Goal: Transaction & Acquisition: Purchase product/service

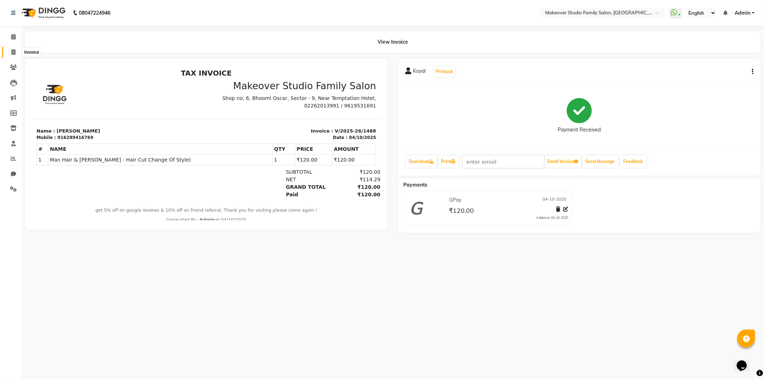
click at [11, 51] on icon at bounding box center [13, 51] width 4 height 5
select select "6089"
select select "service"
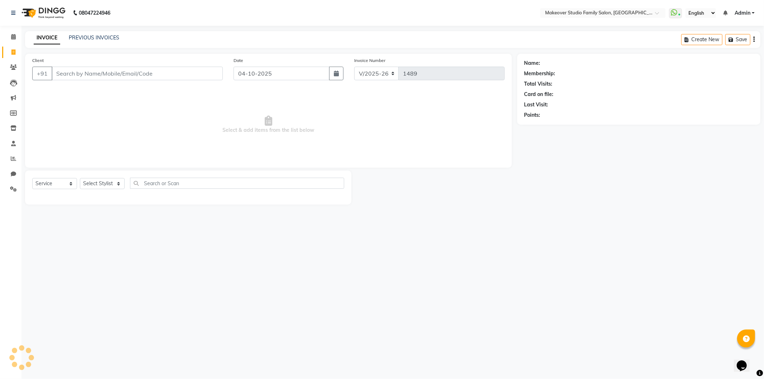
click at [83, 75] on input "Client" at bounding box center [137, 74] width 171 height 14
type input "c"
click at [95, 182] on select "Select Stylist Aditya Ajar Akash [PERSON_NAME] Divya [PERSON_NAME] [PERSON_NAME…" at bounding box center [106, 183] width 53 height 11
select select "93079"
click at [80, 178] on select "Select Stylist Aditya Ajar Akash [PERSON_NAME] Divya [PERSON_NAME] [PERSON_NAME…" at bounding box center [106, 183] width 53 height 11
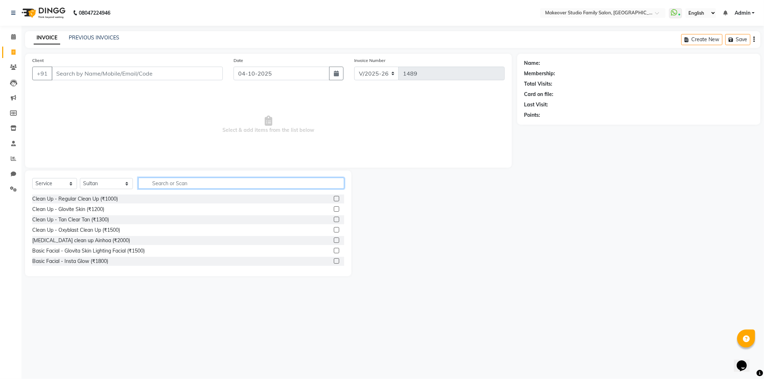
click at [162, 184] on input "text" at bounding box center [241, 183] width 206 height 11
type input "cut"
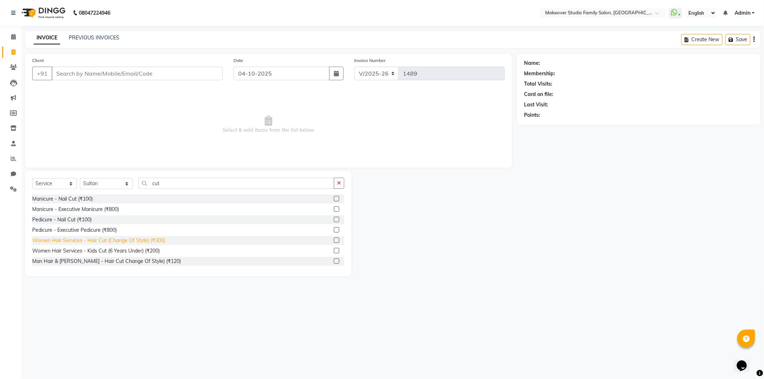
click at [130, 239] on div "Women Hair Services - Hair Cut (Change Of Style) (₹300)" at bounding box center [98, 241] width 133 height 8
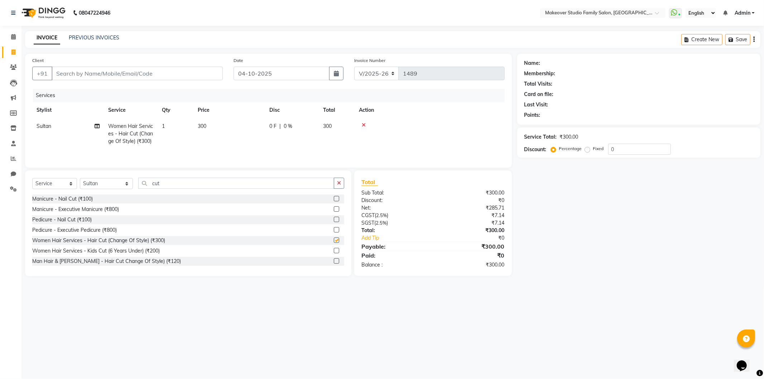
checkbox input "false"
drag, startPoint x: 78, startPoint y: 77, endPoint x: 81, endPoint y: 61, distance: 16.0
click at [78, 76] on input "Client" at bounding box center [137, 74] width 171 height 14
type input "9561332668"
click at [196, 74] on span "Add Client" at bounding box center [204, 73] width 28 height 7
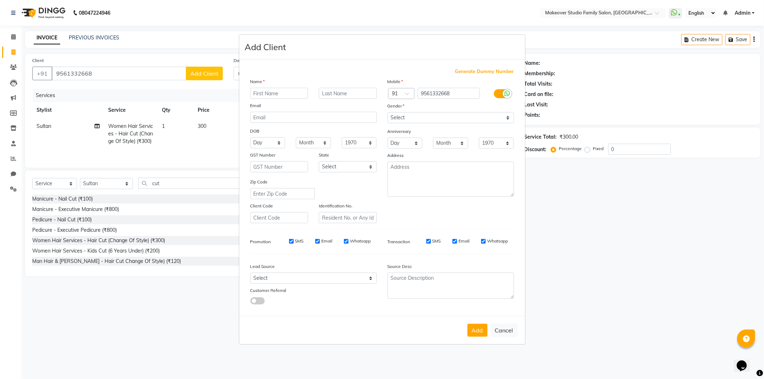
click at [272, 92] on input "text" at bounding box center [279, 93] width 58 height 11
type input "Pragya"
click at [414, 120] on select "Select Male Female Other Prefer Not To Say" at bounding box center [451, 117] width 126 height 11
select select "[DEMOGRAPHIC_DATA]"
click at [388, 112] on select "Select Male Female Other Prefer Not To Say" at bounding box center [451, 117] width 126 height 11
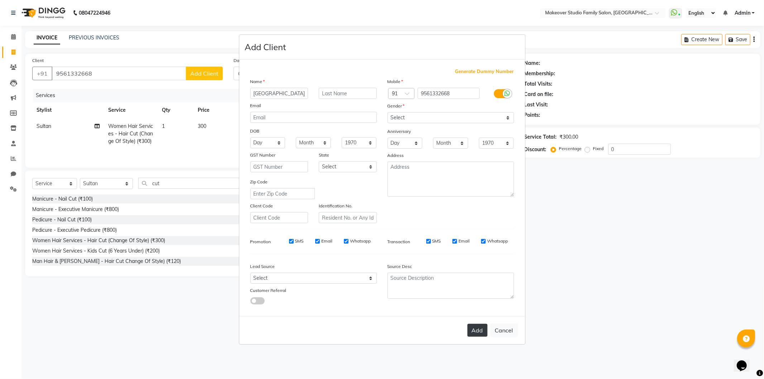
click at [474, 328] on button "Add" at bounding box center [477, 330] width 20 height 13
select select
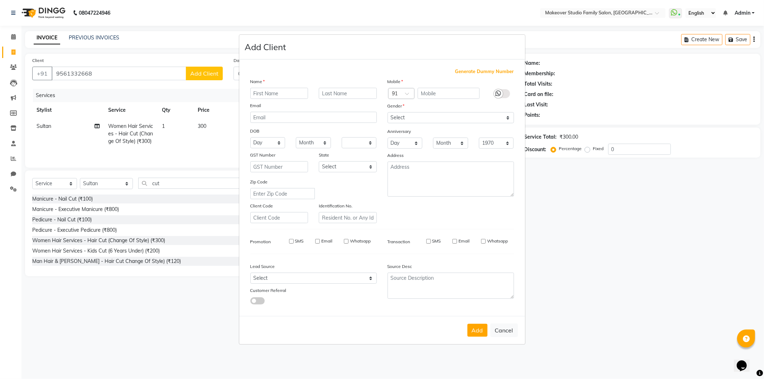
select select
checkbox input "false"
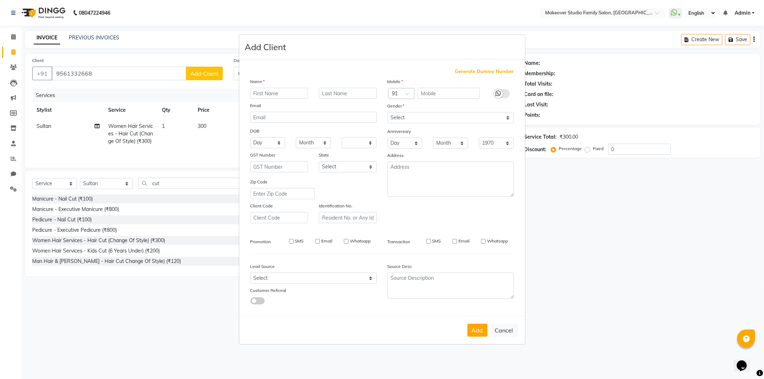
checkbox input "false"
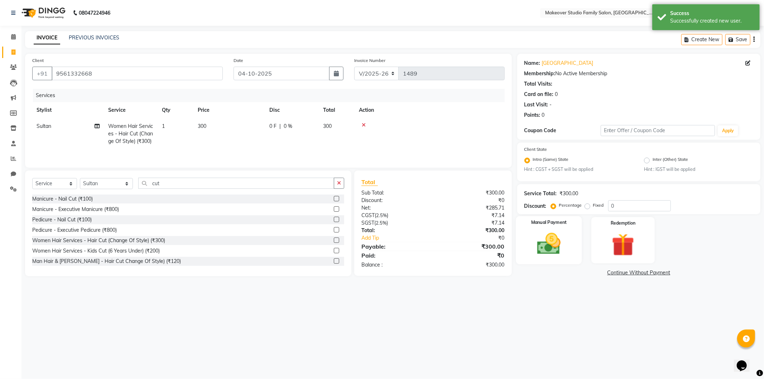
click at [567, 241] on img at bounding box center [549, 243] width 38 height 27
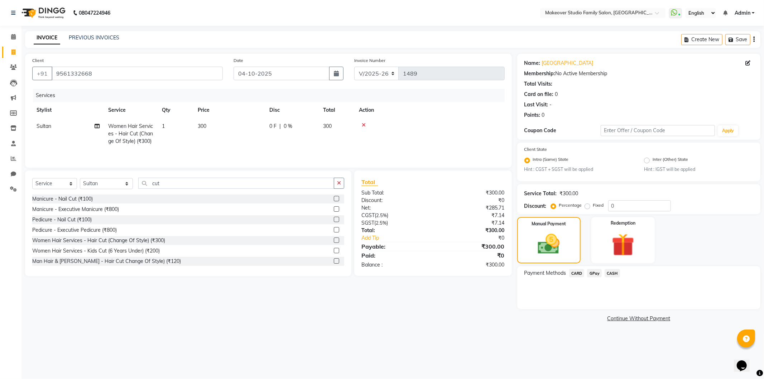
click at [592, 272] on span "GPay" at bounding box center [594, 273] width 15 height 8
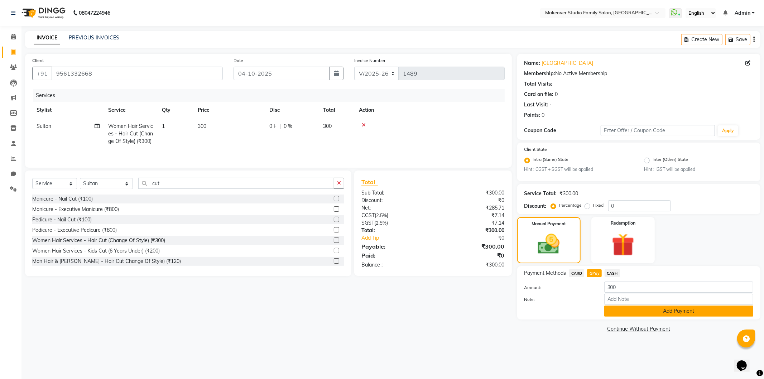
click at [625, 315] on button "Add Payment" at bounding box center [678, 311] width 149 height 11
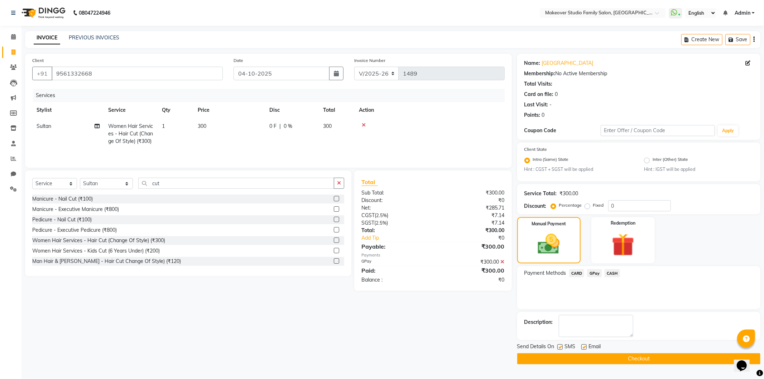
click at [650, 361] on button "Checkout" at bounding box center [638, 358] width 243 height 11
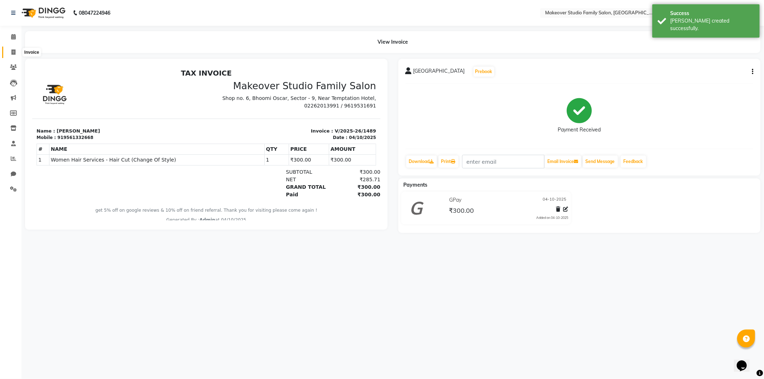
drag, startPoint x: 9, startPoint y: 54, endPoint x: 6, endPoint y: 58, distance: 5.5
click at [10, 54] on span at bounding box center [13, 52] width 13 height 8
select select "service"
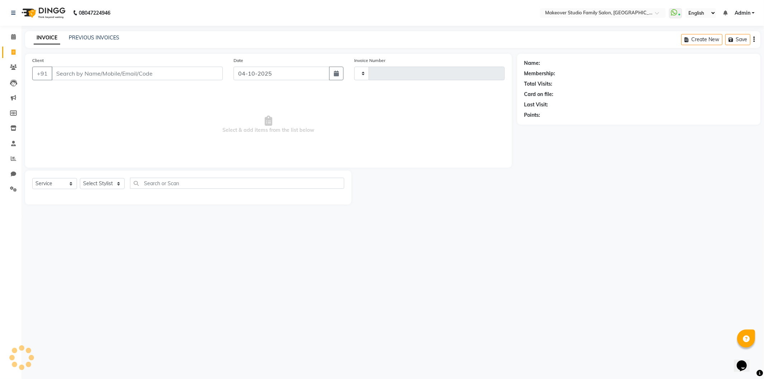
type input "1490"
select select "6089"
click at [109, 184] on select "Select Stylist Aditya Ajar Akash Ayesha shaikh Divya Farath Iqbal Ismail Jaya M…" at bounding box center [106, 183] width 53 height 11
select select "91460"
click at [80, 178] on select "Select Stylist Aditya Ajar Akash Ayesha shaikh Divya Farath Iqbal Ismail Jaya M…" at bounding box center [106, 183] width 53 height 11
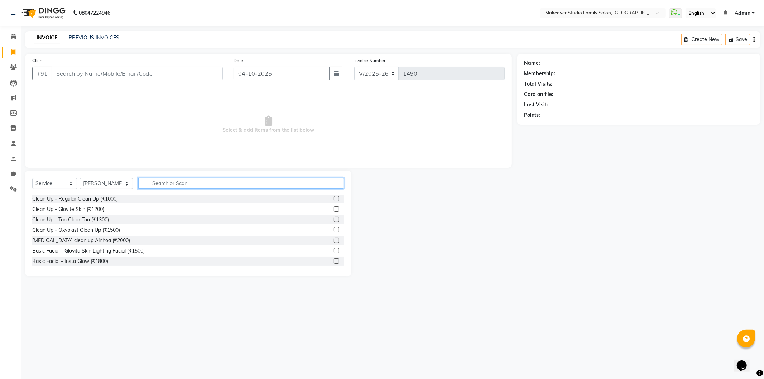
click at [164, 185] on input "text" at bounding box center [241, 183] width 206 height 11
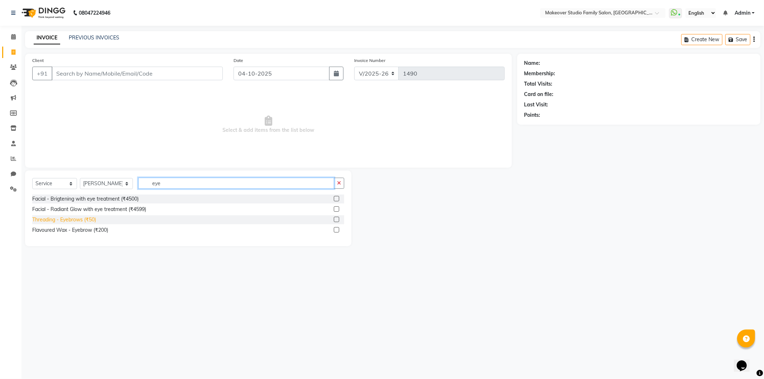
type input "eye"
click at [44, 222] on div "Threading - Eyebrows (₹50)" at bounding box center [64, 220] width 64 height 8
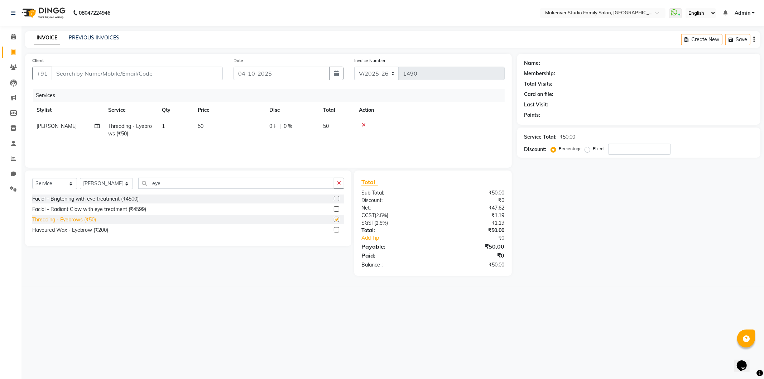
checkbox input "false"
drag, startPoint x: 173, startPoint y: 184, endPoint x: 131, endPoint y: 181, distance: 41.3
click at [138, 181] on input "eye" at bounding box center [236, 183] width 196 height 11
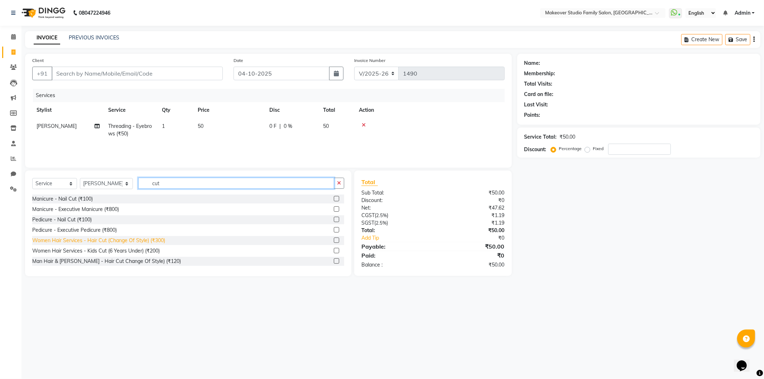
type input "cut"
click at [135, 243] on div "Women Hair Services - Hair Cut (Change Of Style) (₹300)" at bounding box center [98, 241] width 133 height 8
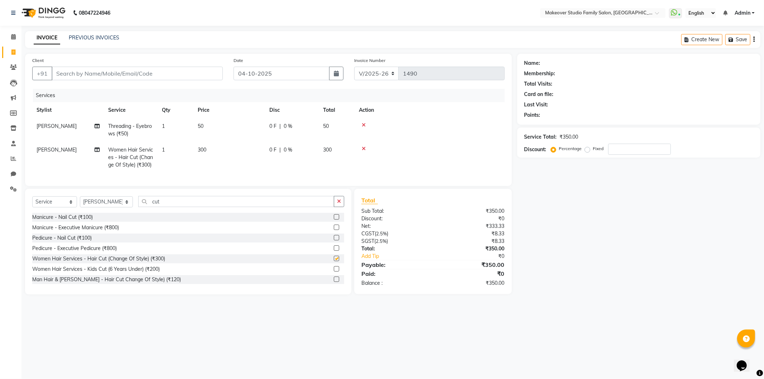
checkbox input "false"
click at [95, 75] on input "Client" at bounding box center [137, 74] width 171 height 14
click at [545, 264] on div "Name: Membership: Total Visits: Card on file: Last Visit: Points: Service Total…" at bounding box center [641, 174] width 249 height 241
click at [365, 126] on icon at bounding box center [364, 125] width 4 height 5
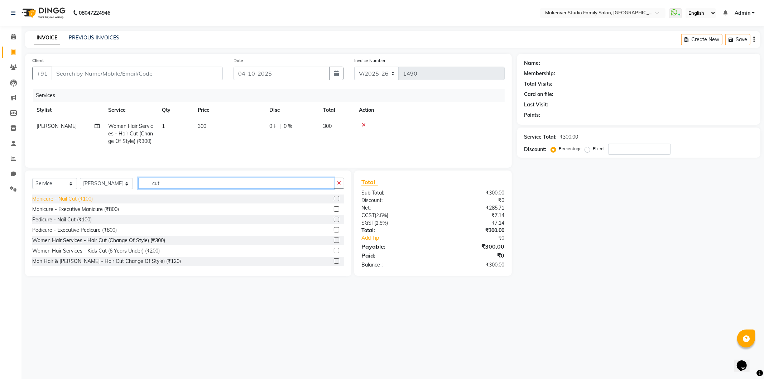
drag, startPoint x: 187, startPoint y: 178, endPoint x: 68, endPoint y: 201, distance: 120.6
click at [68, 201] on div "Select Service Product Membership Package Voucher Prepaid Gift Card Select Styl…" at bounding box center [188, 224] width 326 height 106
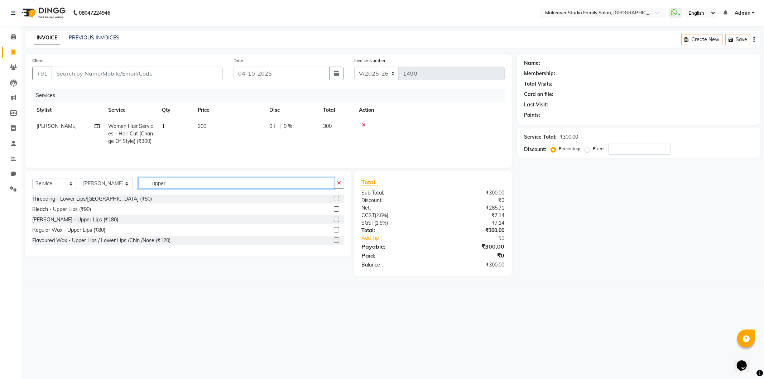
type input "upper"
click at [68, 201] on div "Threading - Lower Lips/Upper Lips (₹50)" at bounding box center [92, 199] width 120 height 8
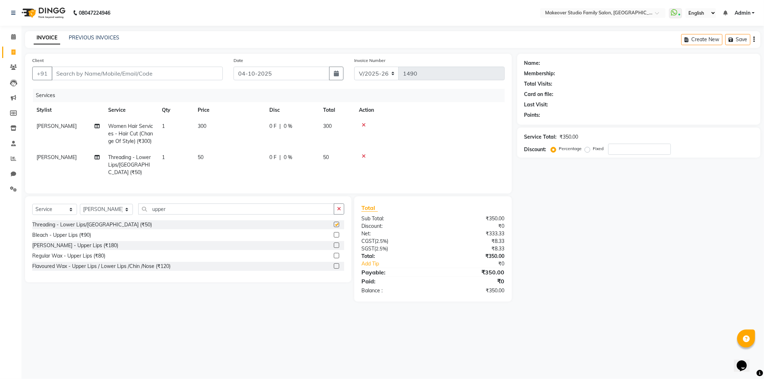
checkbox input "false"
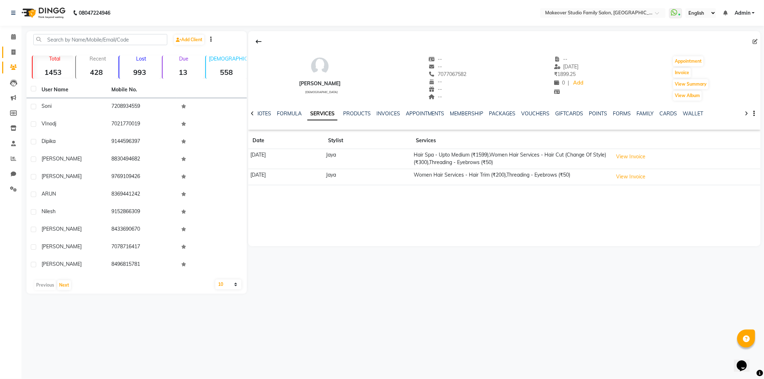
click at [14, 51] on icon at bounding box center [13, 51] width 4 height 5
select select "6089"
select select "service"
